Goal: Information Seeking & Learning: Learn about a topic

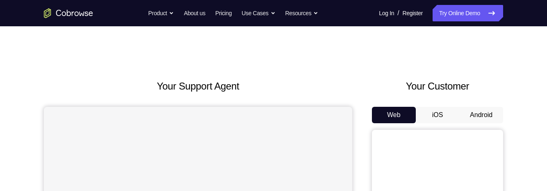
click at [484, 110] on button "Android" at bounding box center [481, 115] width 44 height 16
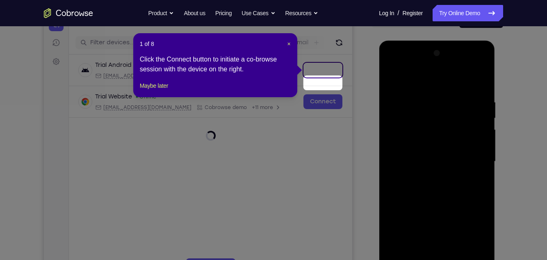
scroll to position [82, 0]
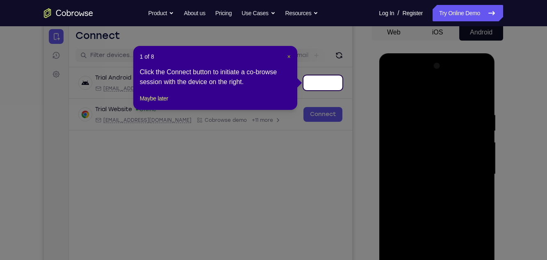
click at [289, 60] on button "×" at bounding box center [288, 56] width 3 height 8
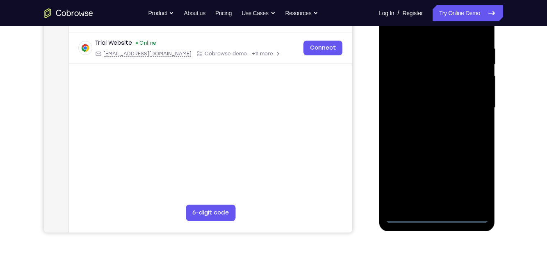
scroll to position [150, 0]
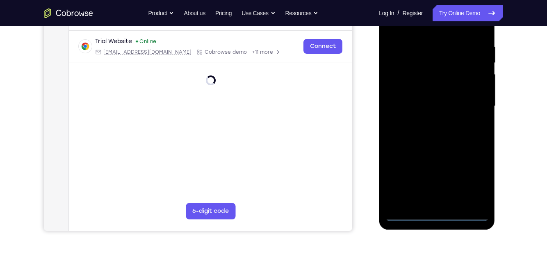
click at [434, 190] on div at bounding box center [436, 106] width 103 height 230
click at [472, 181] on div at bounding box center [436, 106] width 103 height 230
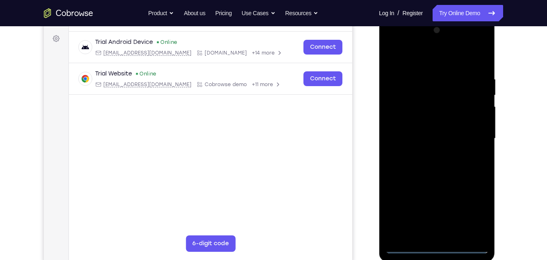
scroll to position [116, 0]
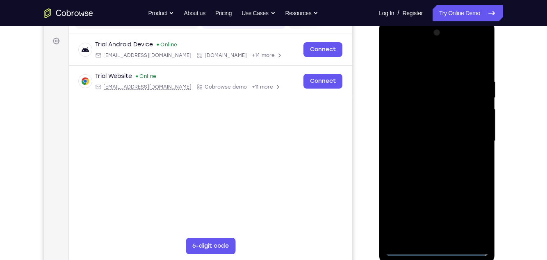
click at [422, 62] on div at bounding box center [436, 141] width 103 height 230
click at [472, 141] on div at bounding box center [436, 141] width 103 height 230
click at [470, 138] on div at bounding box center [436, 141] width 103 height 230
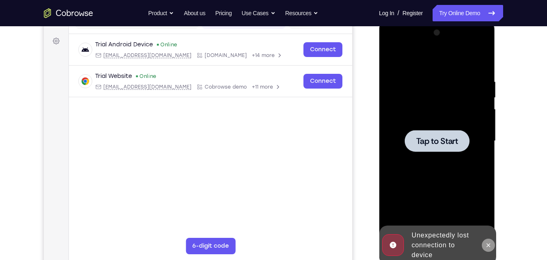
click at [487, 190] on icon at bounding box center [487, 245] width 7 height 7
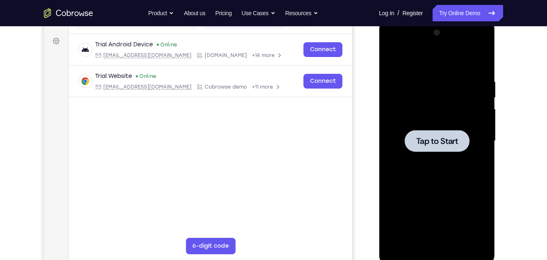
click at [460, 190] on div at bounding box center [436, 141] width 103 height 230
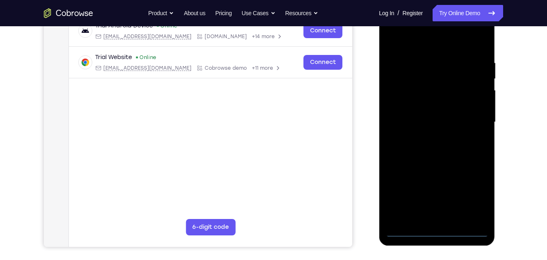
scroll to position [145, 0]
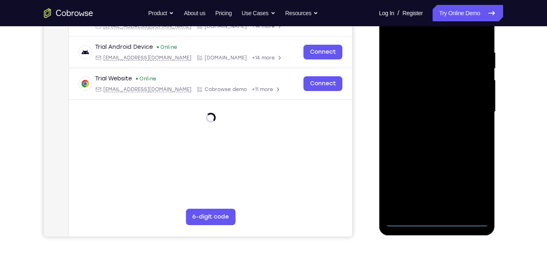
click at [433, 190] on div at bounding box center [436, 112] width 103 height 230
click at [472, 185] on div at bounding box center [436, 112] width 103 height 230
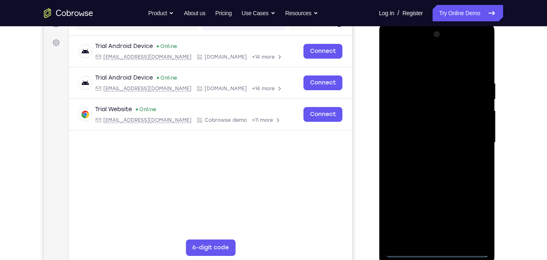
scroll to position [103, 0]
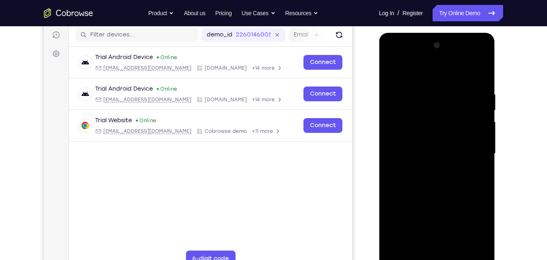
click at [426, 69] on div at bounding box center [436, 154] width 103 height 230
click at [469, 151] on div at bounding box center [436, 154] width 103 height 230
click at [426, 168] on div at bounding box center [436, 154] width 103 height 230
click at [450, 149] on div at bounding box center [436, 154] width 103 height 230
click at [426, 139] on div at bounding box center [436, 154] width 103 height 230
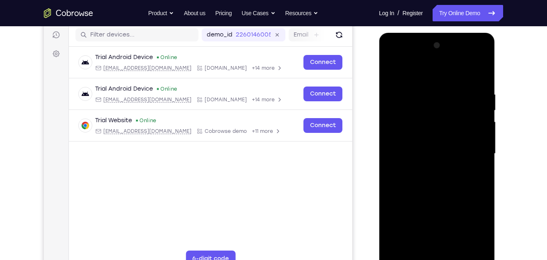
click at [450, 153] on div at bounding box center [436, 154] width 103 height 230
click at [441, 182] on div at bounding box center [436, 154] width 103 height 230
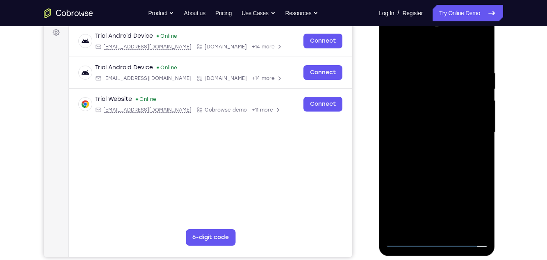
scroll to position [125, 0]
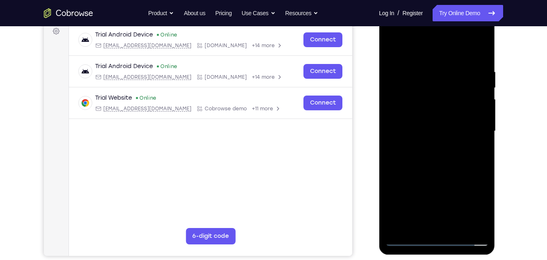
click at [455, 167] on div at bounding box center [436, 131] width 103 height 230
click at [423, 66] on div at bounding box center [436, 131] width 103 height 230
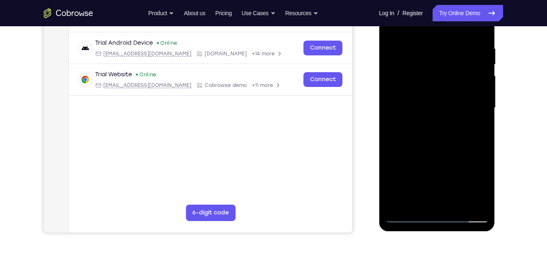
click at [460, 190] on div at bounding box center [436, 108] width 103 height 230
click at [443, 150] on div at bounding box center [436, 108] width 103 height 230
click at [439, 94] on div at bounding box center [436, 108] width 103 height 230
click at [479, 128] on div at bounding box center [436, 108] width 103 height 230
click at [476, 130] on div at bounding box center [436, 108] width 103 height 230
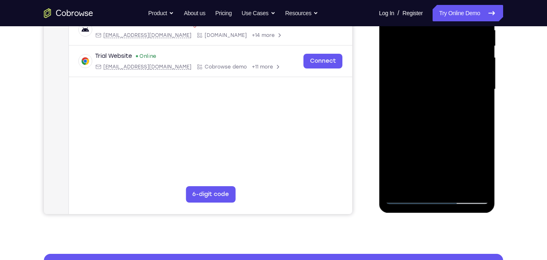
scroll to position [178, 0]
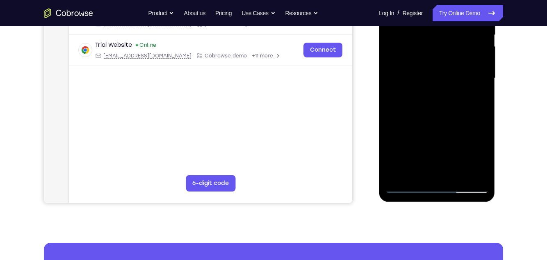
click at [407, 189] on div at bounding box center [436, 79] width 103 height 230
click at [408, 186] on div at bounding box center [436, 79] width 103 height 230
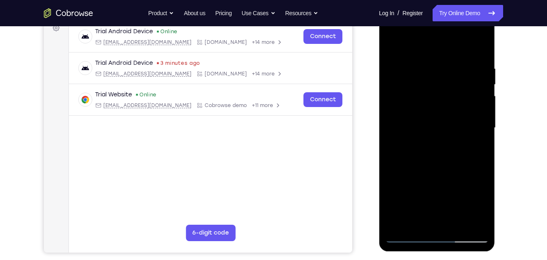
scroll to position [128, 0]
click at [394, 46] on div at bounding box center [436, 129] width 103 height 230
click at [423, 67] on div at bounding box center [436, 129] width 103 height 230
click at [443, 137] on div at bounding box center [436, 129] width 103 height 230
click at [438, 113] on div at bounding box center [436, 129] width 103 height 230
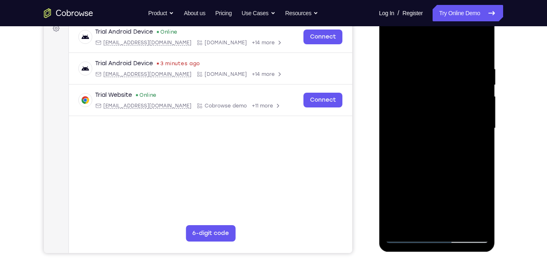
click at [481, 118] on div at bounding box center [436, 129] width 103 height 230
click at [482, 118] on div at bounding box center [436, 129] width 103 height 230
click at [482, 116] on div at bounding box center [436, 129] width 103 height 230
click at [480, 114] on div at bounding box center [436, 129] width 103 height 230
click at [483, 118] on div at bounding box center [436, 129] width 103 height 230
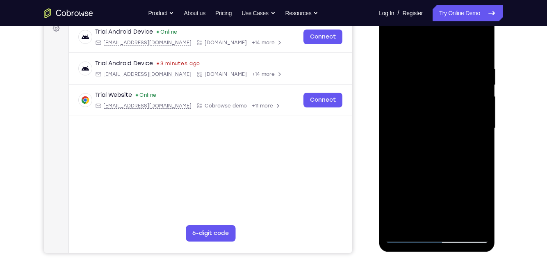
click at [481, 118] on div at bounding box center [436, 129] width 103 height 230
click at [480, 118] on div at bounding box center [436, 129] width 103 height 230
click at [482, 112] on div at bounding box center [436, 129] width 103 height 230
click at [481, 117] on div at bounding box center [436, 129] width 103 height 230
click at [481, 116] on div at bounding box center [436, 129] width 103 height 230
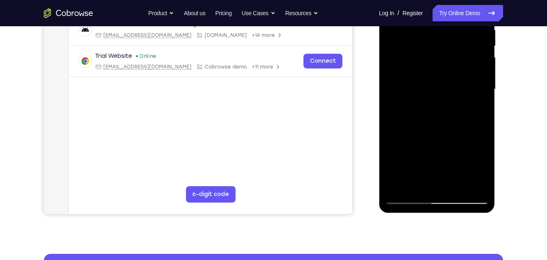
scroll to position [170, 0]
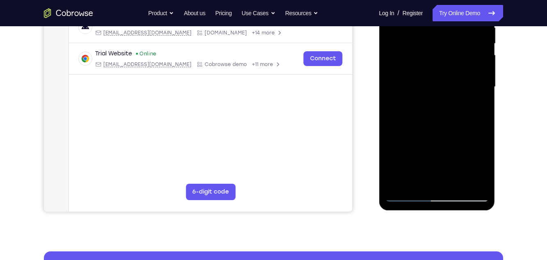
click at [435, 181] on div at bounding box center [436, 87] width 103 height 230
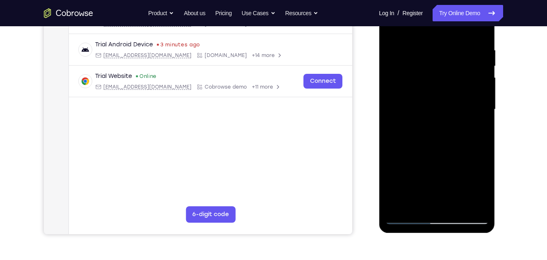
scroll to position [145, 0]
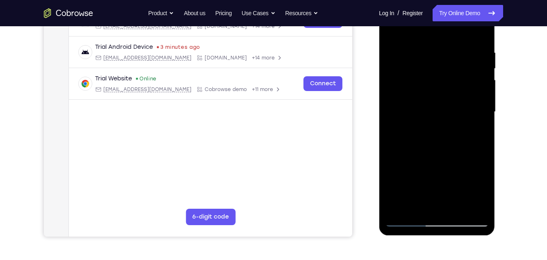
click at [480, 133] on div at bounding box center [436, 112] width 103 height 230
click at [481, 149] on div at bounding box center [436, 112] width 103 height 230
click at [481, 135] on div at bounding box center [436, 112] width 103 height 230
click at [482, 133] on div at bounding box center [436, 112] width 103 height 230
click at [480, 136] on div at bounding box center [436, 112] width 103 height 230
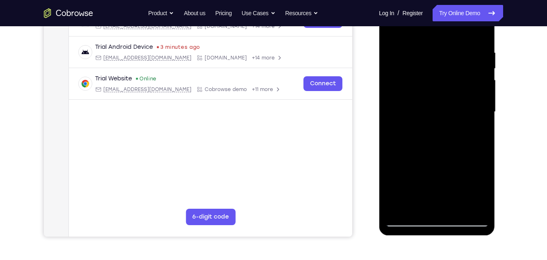
click at [481, 133] on div at bounding box center [436, 112] width 103 height 230
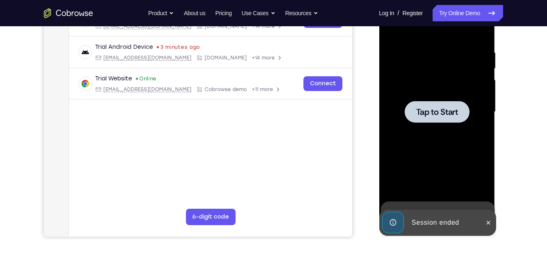
scroll to position [142, 0]
